Goal: Check status

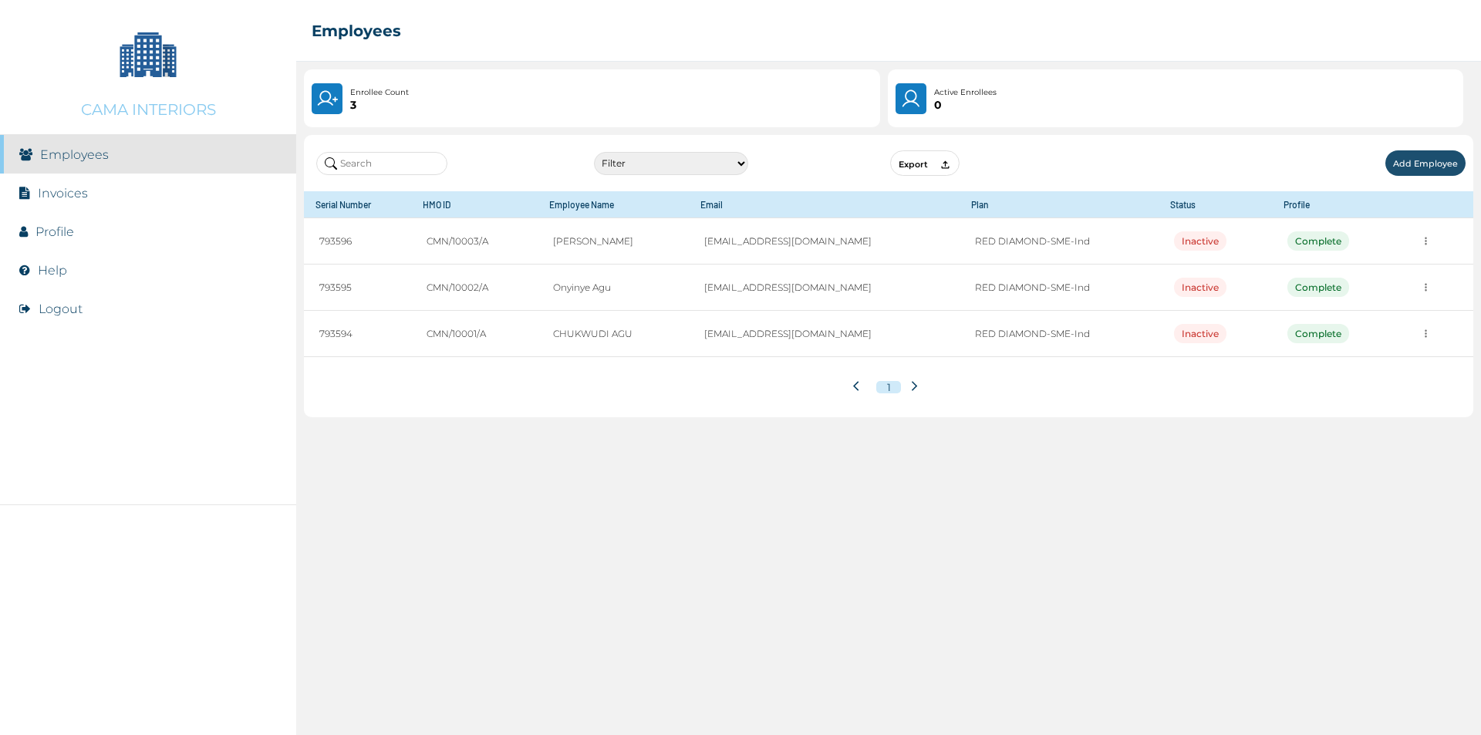
click at [83, 192] on link "Invoices" at bounding box center [63, 193] width 50 height 15
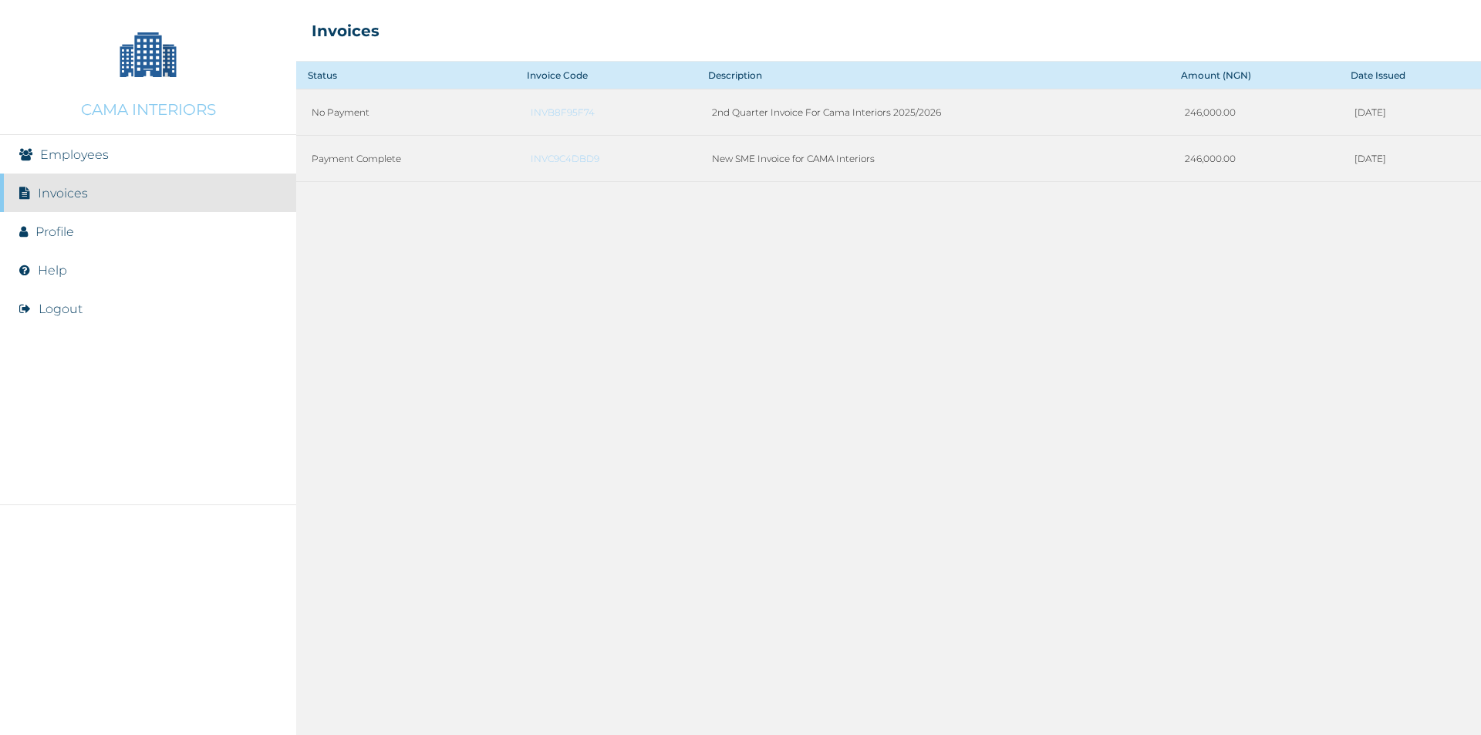
click at [663, 259] on div "Status Invoice Code Description Amount (NGN) Date Issued No Payment INVB8F95F74…" at bounding box center [888, 398] width 1185 height 673
